Goal: Find specific page/section: Find specific page/section

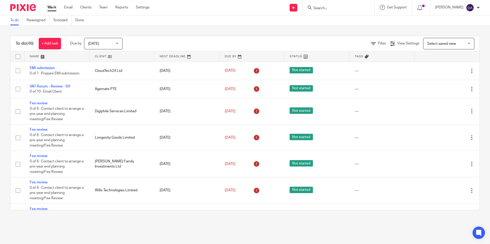
click at [331, 9] on input "Search" at bounding box center [336, 8] width 46 height 5
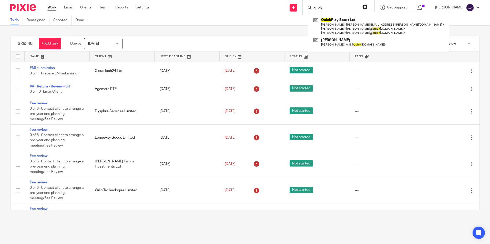
type input "quick"
click button "submit" at bounding box center [0, 0] width 0 height 0
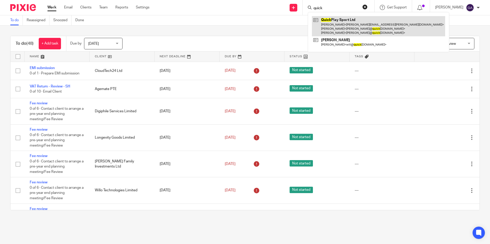
click at [340, 32] on link at bounding box center [378, 26] width 133 height 20
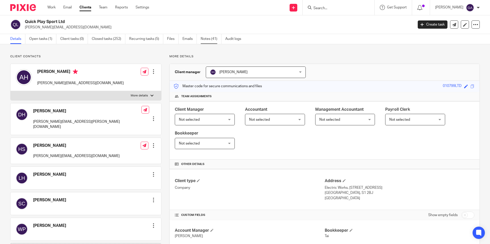
click at [207, 40] on link "Notes (41)" at bounding box center [211, 39] width 21 height 10
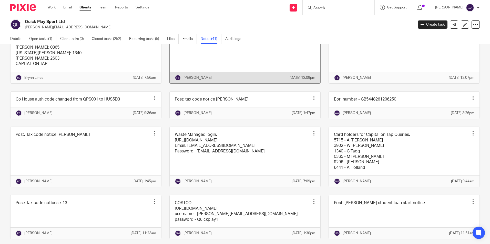
scroll to position [51, 0]
